Goal: Task Accomplishment & Management: Manage account settings

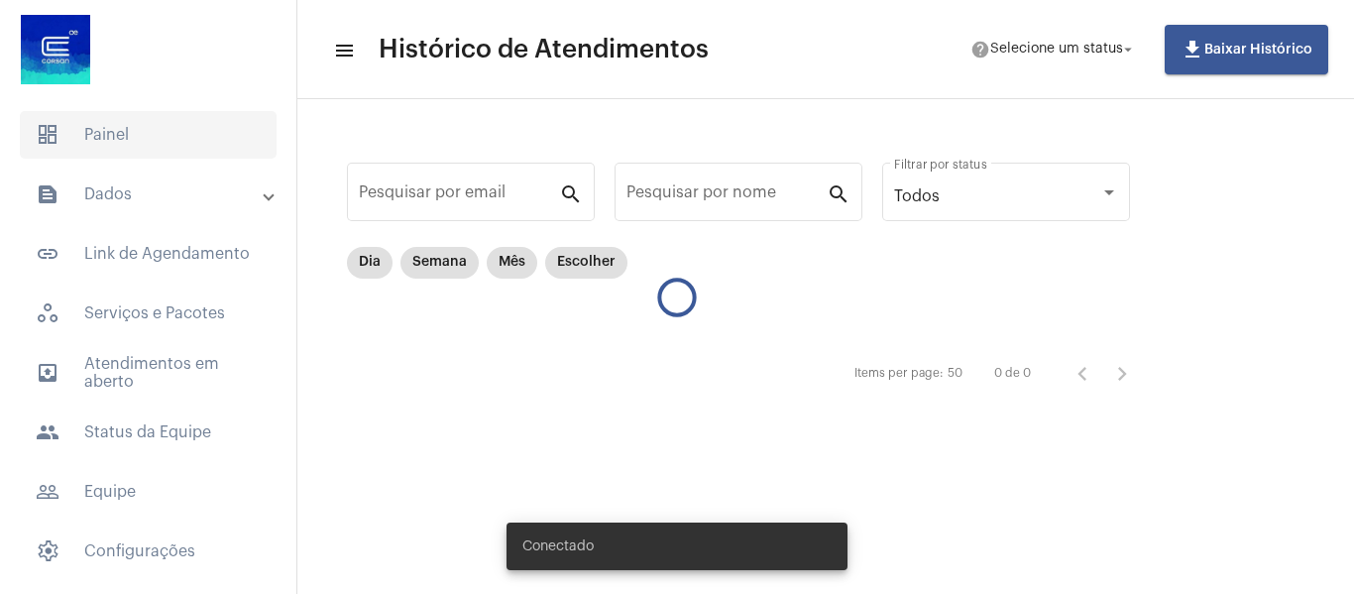
click at [117, 148] on span "dashboard Painel" at bounding box center [148, 135] width 257 height 48
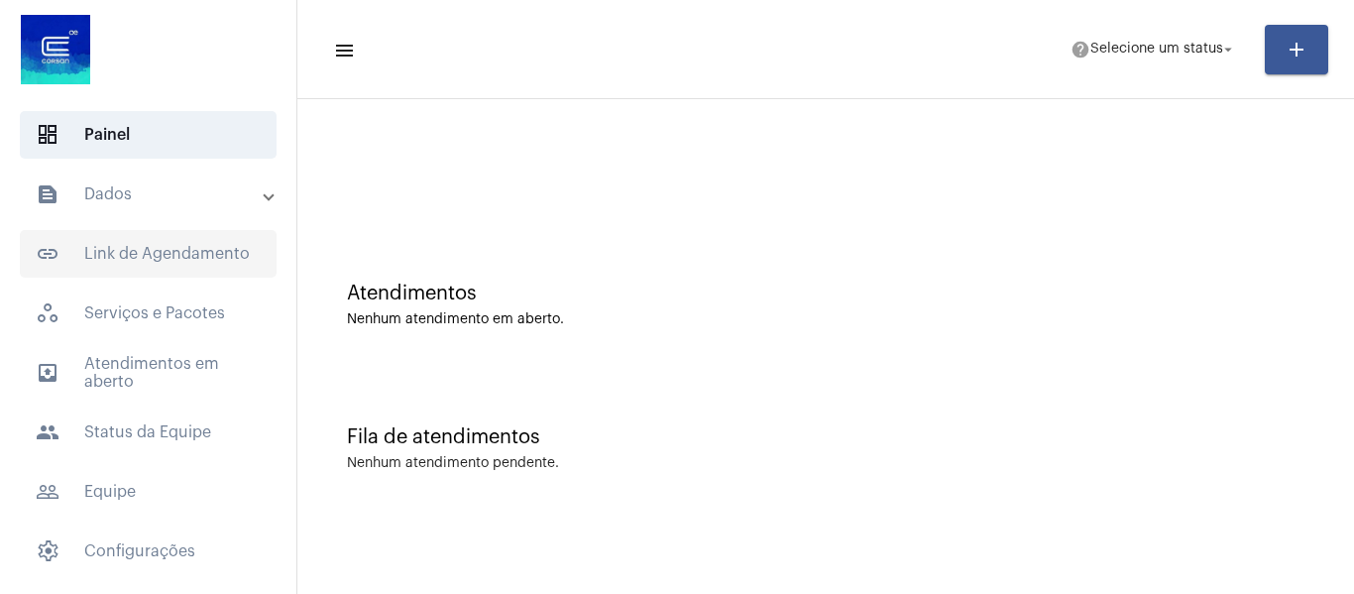
click at [138, 261] on span "link_outlined Link de Agendamento" at bounding box center [148, 254] width 257 height 48
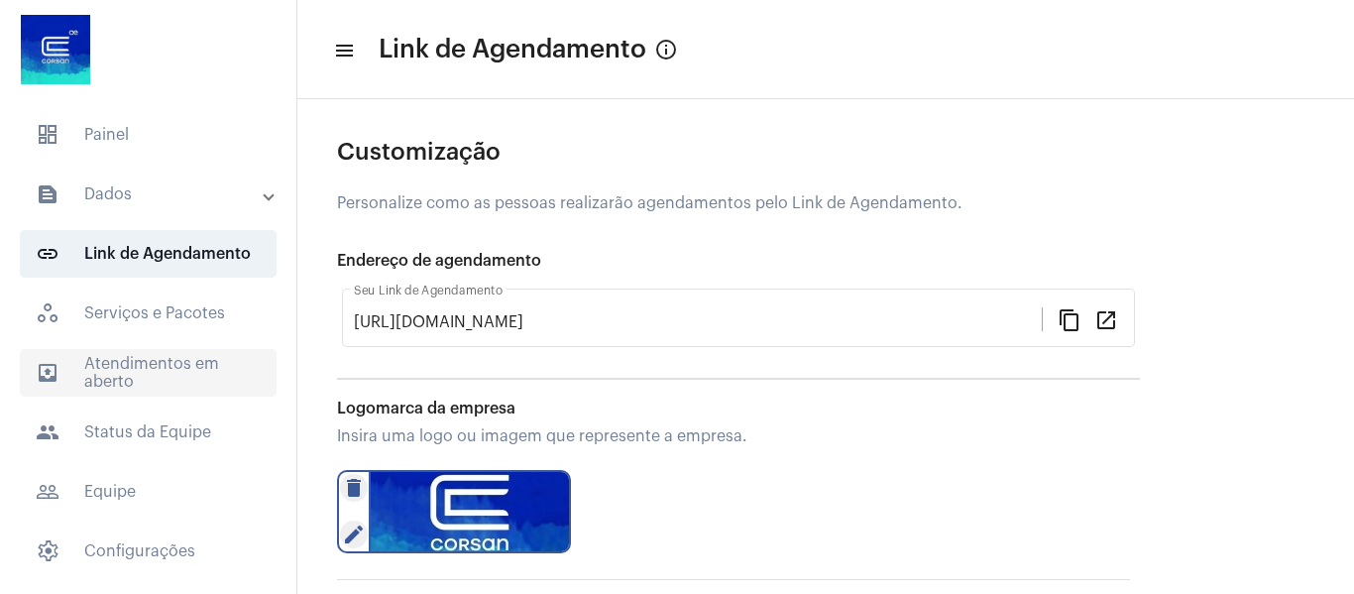
click at [153, 368] on span "outbox_outline Atendimentos em aberto" at bounding box center [148, 373] width 257 height 48
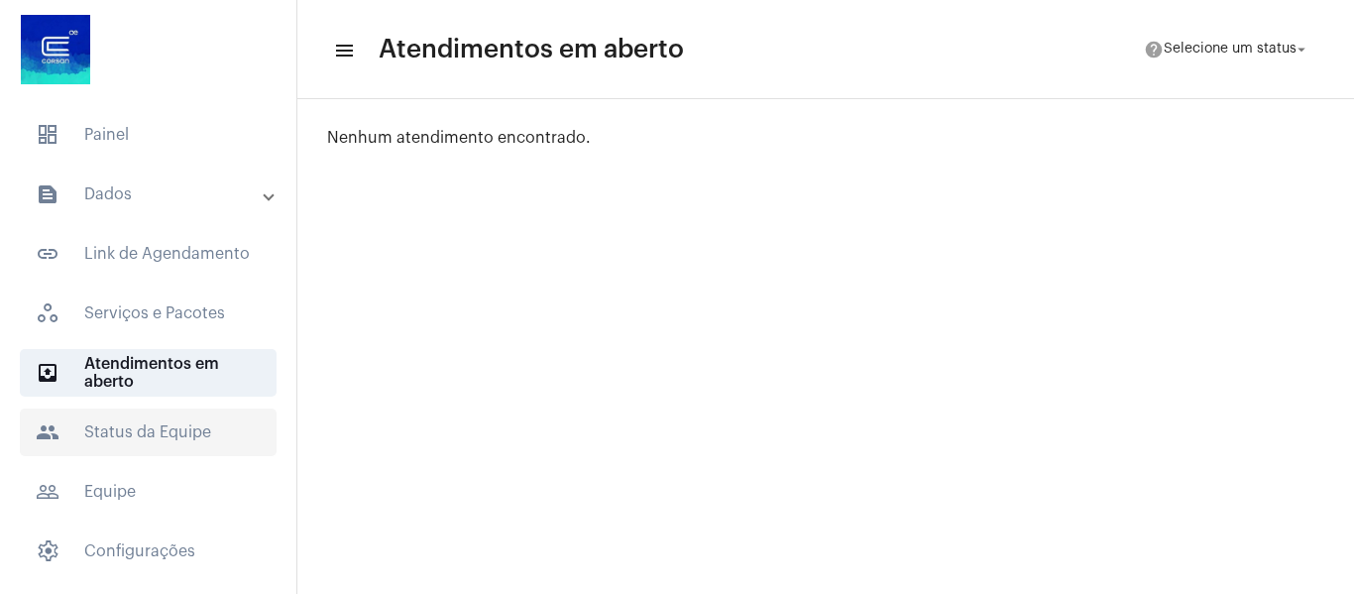
click at [122, 441] on span "people Status da Equipe" at bounding box center [148, 432] width 257 height 48
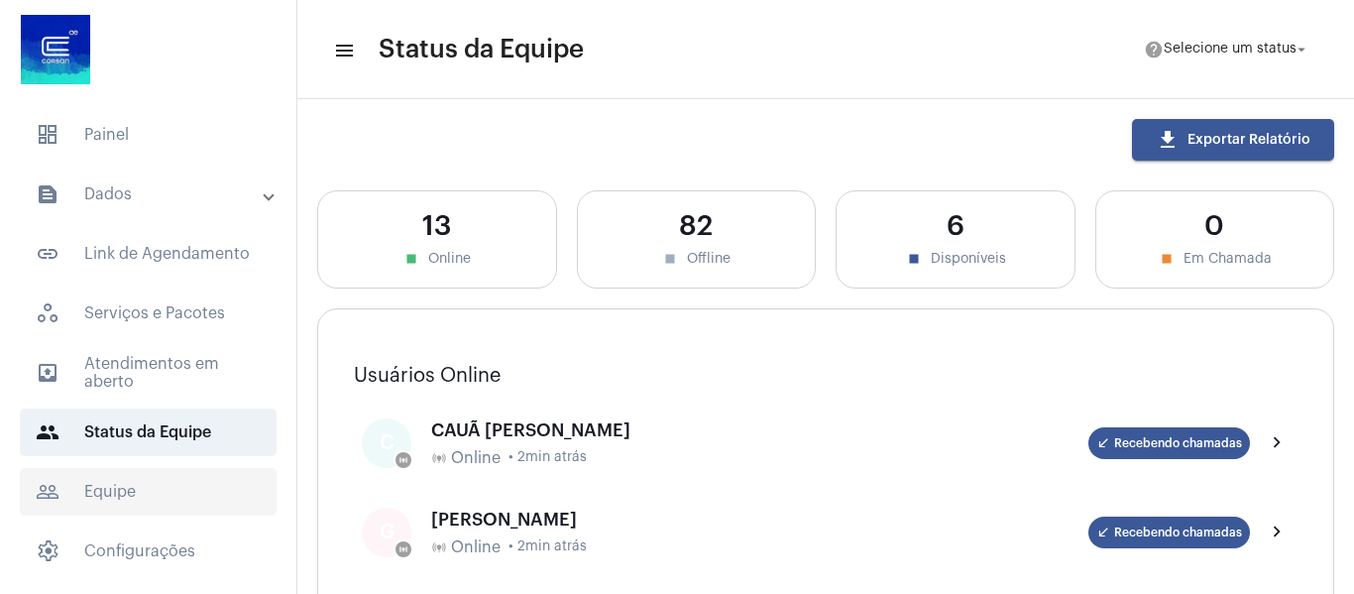
click at [117, 497] on span "people_outline Equipe" at bounding box center [148, 492] width 257 height 48
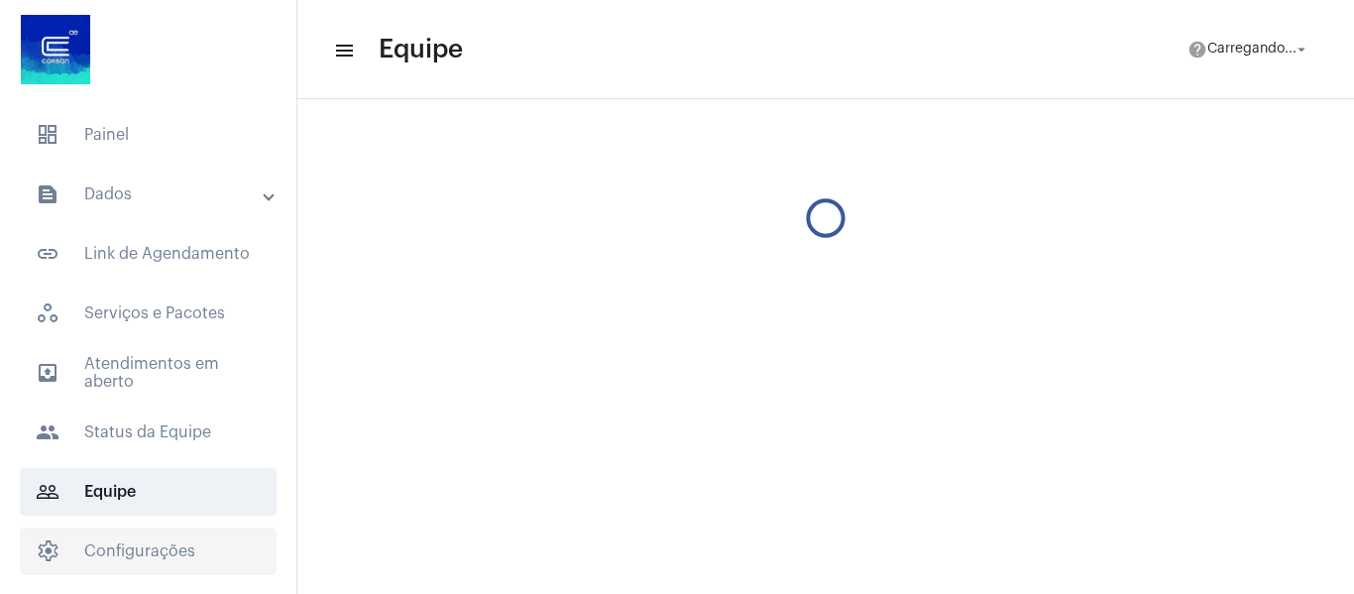
click at [119, 543] on span "settings Configurações" at bounding box center [148, 551] width 257 height 48
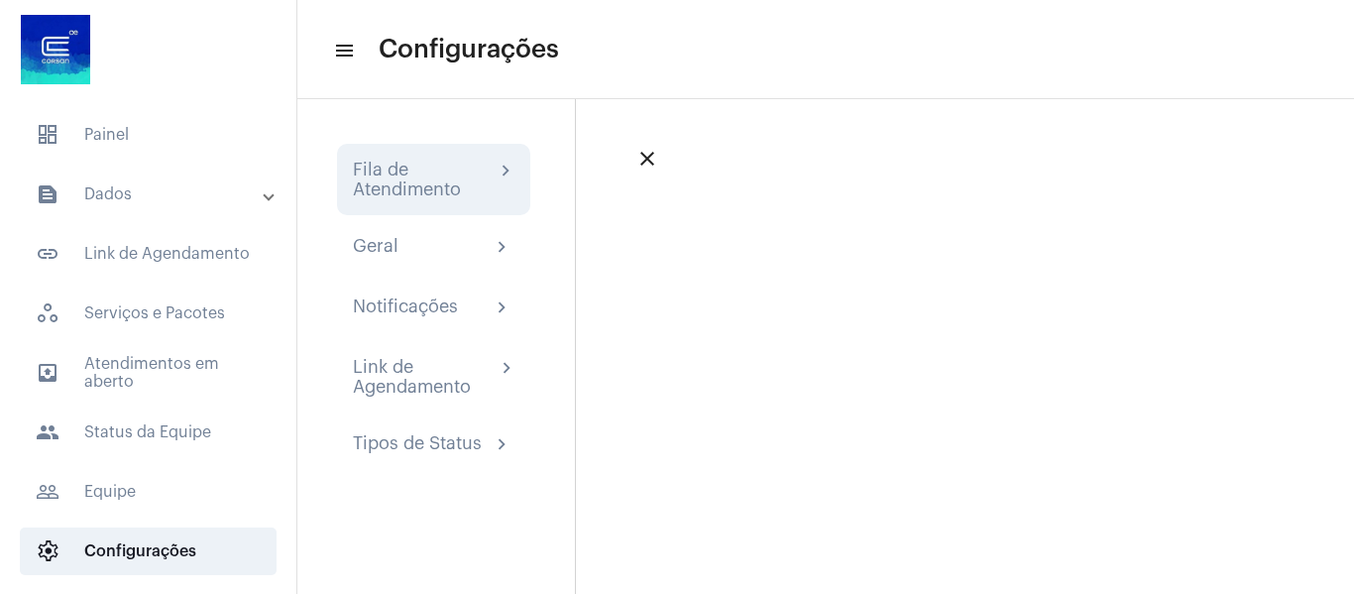
click at [424, 167] on div "Fila de Atendimento" at bounding box center [424, 180] width 142 height 40
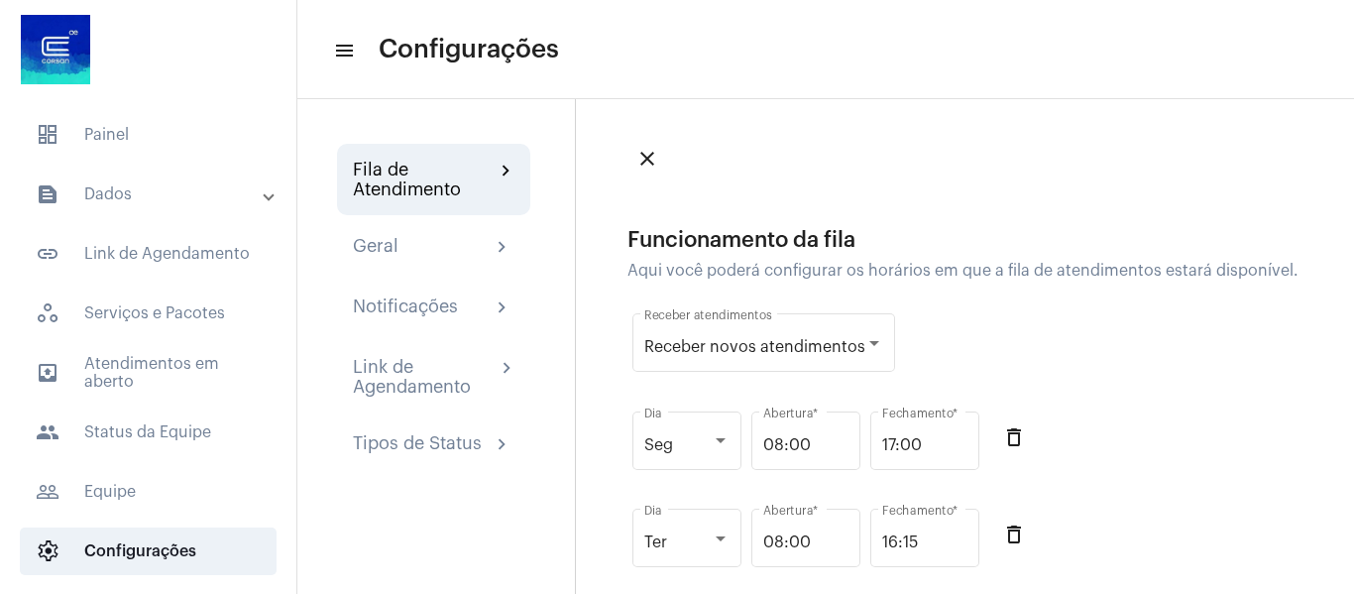
scroll to position [198, 0]
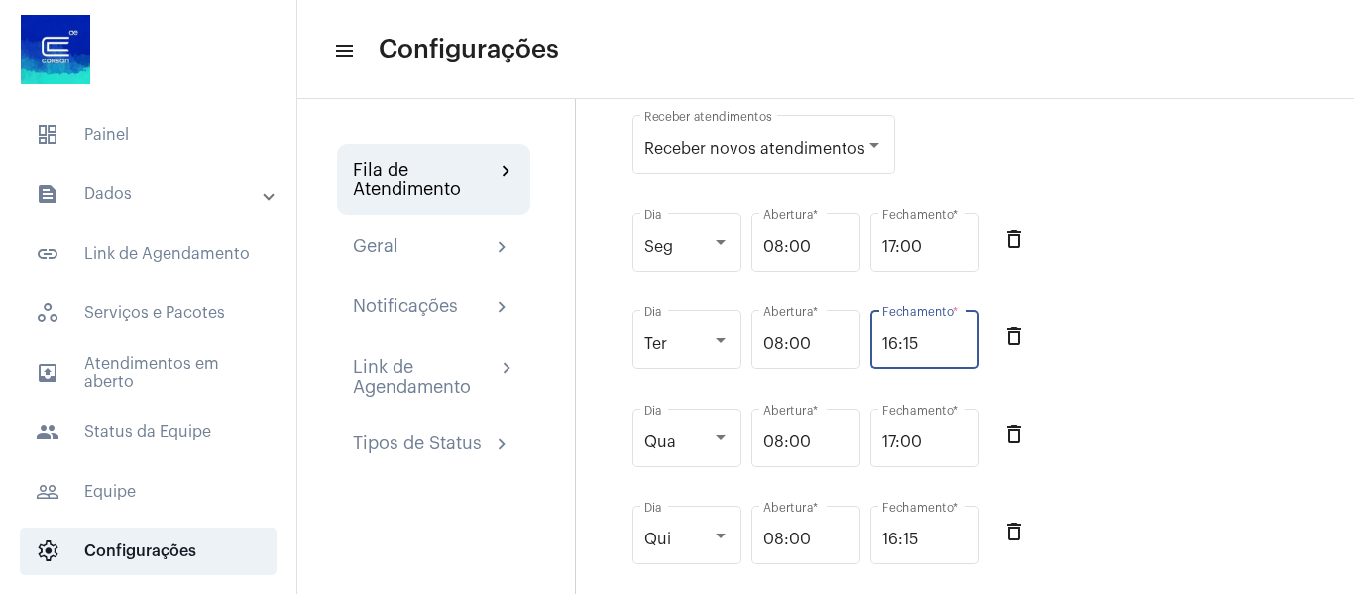
click at [928, 346] on input "16:15" at bounding box center [924, 344] width 85 height 18
drag, startPoint x: 928, startPoint y: 346, endPoint x: 856, endPoint y: 349, distance: 72.4
click at [856, 349] on div "Ter Dia 08:00 Abertura * 16:15 Fechamento * delete_outline" at bounding box center [970, 350] width 687 height 98
type input "17:00"
click at [1141, 356] on div "Ter Dia 08:00 Abertura * 17:00 Fechamento * delete_outline" at bounding box center [970, 350] width 687 height 98
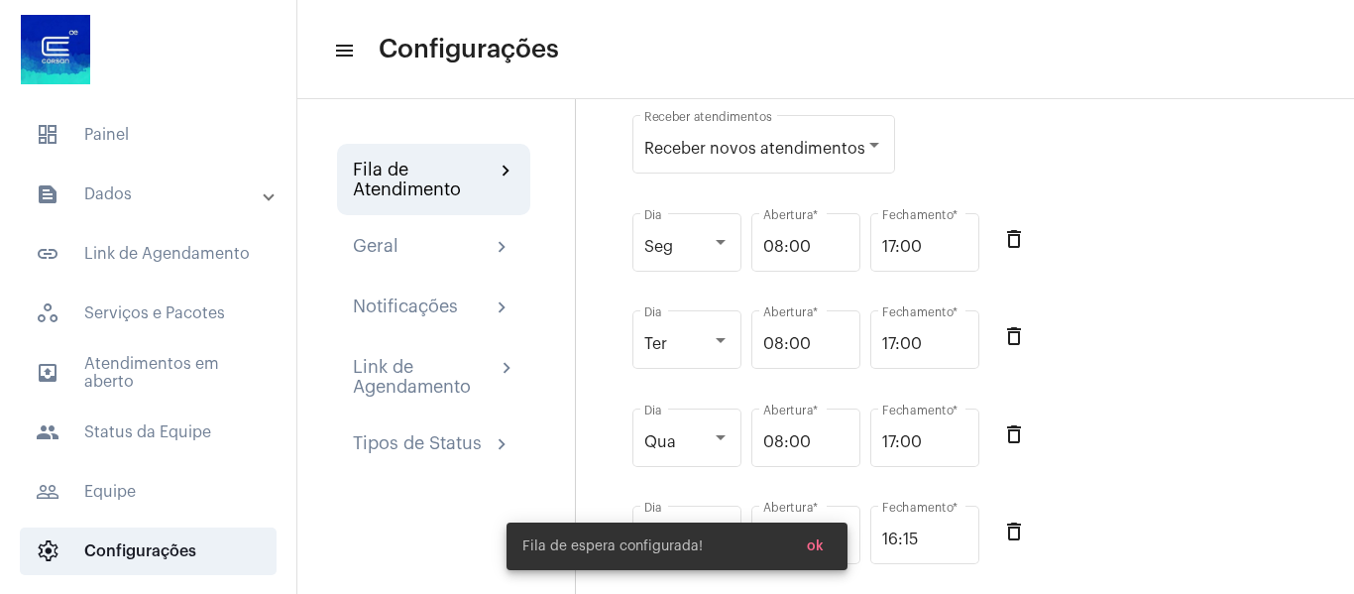
scroll to position [495, 0]
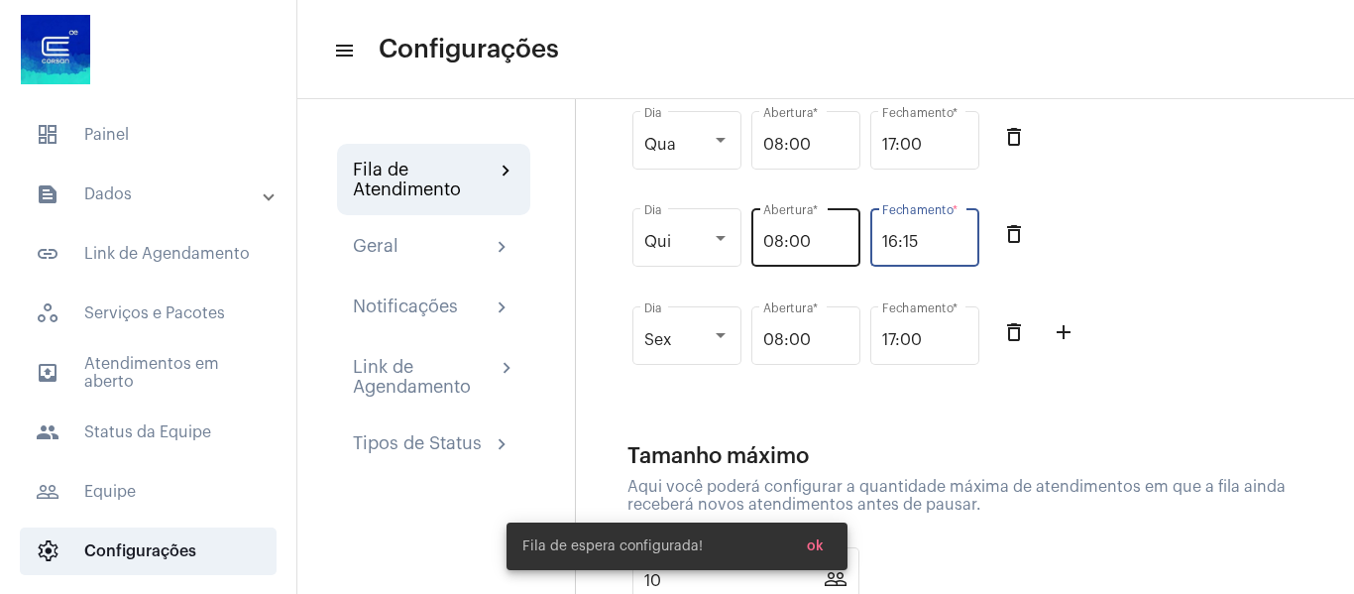
drag, startPoint x: 942, startPoint y: 243, endPoint x: 839, endPoint y: 243, distance: 103.1
click at [839, 243] on div "Qui Dia 08:00 Abertura * 16:15 Fechamento * delete_outline" at bounding box center [970, 248] width 687 height 98
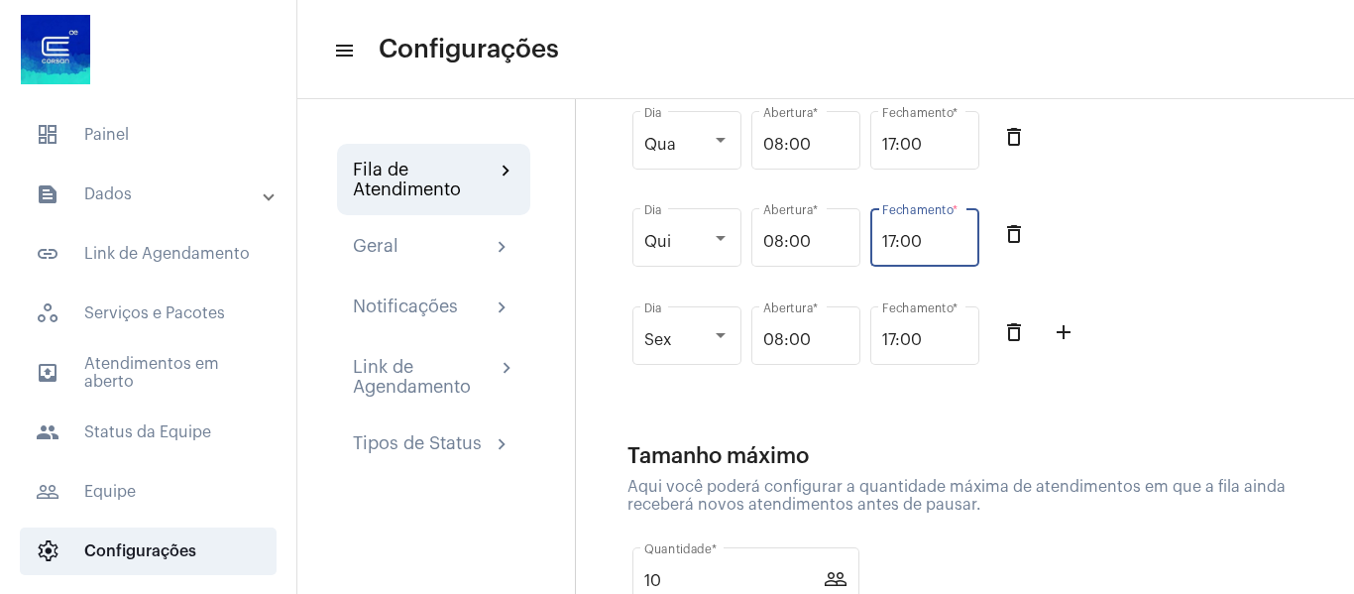
type input "17:00"
click at [1173, 257] on div "Qui Dia 08:00 Abertura * 17:00 Fechamento * delete_outline" at bounding box center [970, 248] width 687 height 98
